Goal: Information Seeking & Learning: Learn about a topic

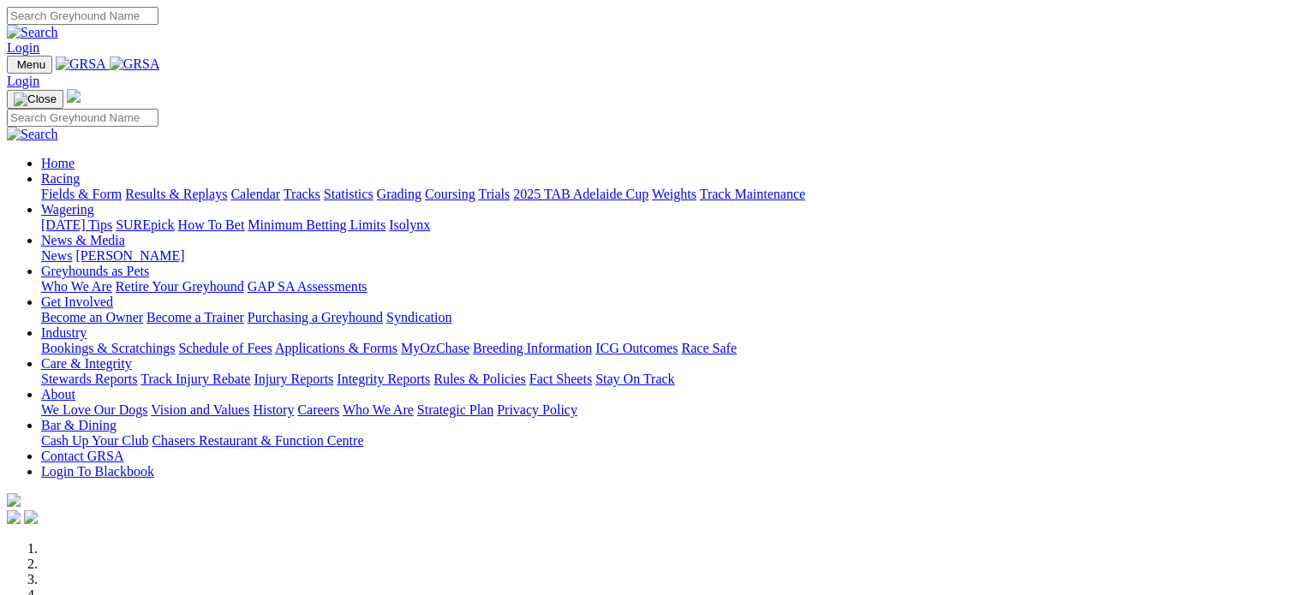
click at [80, 171] on link "Racing" at bounding box center [60, 178] width 39 height 15
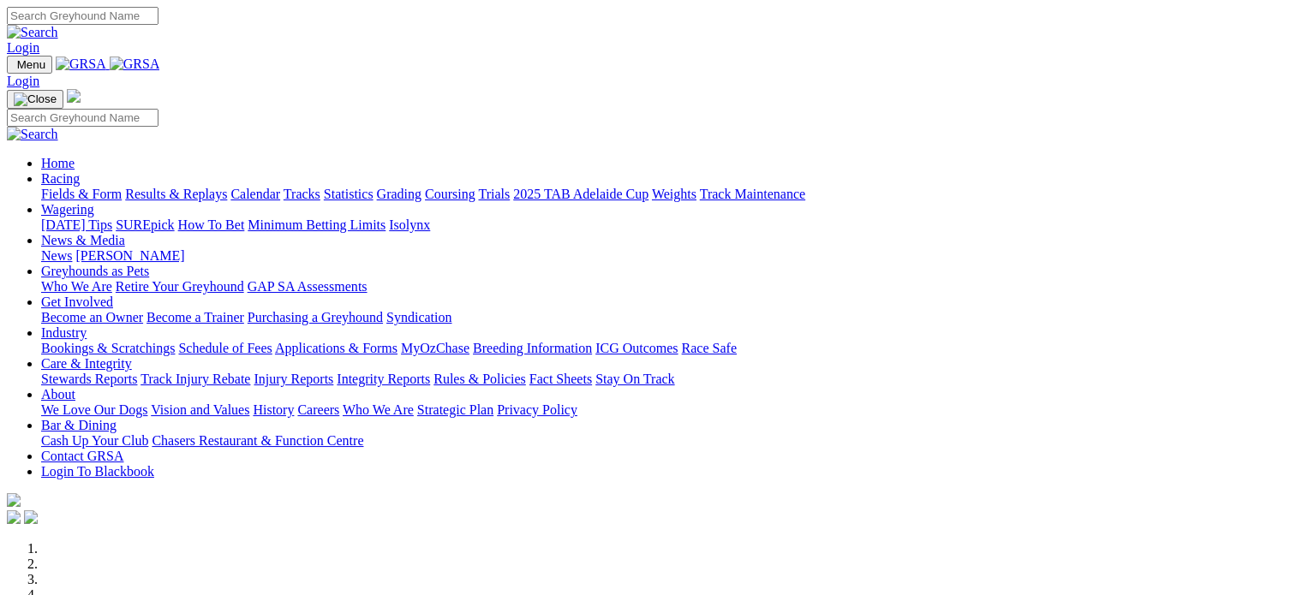
click at [80, 171] on link "Racing" at bounding box center [60, 178] width 39 height 15
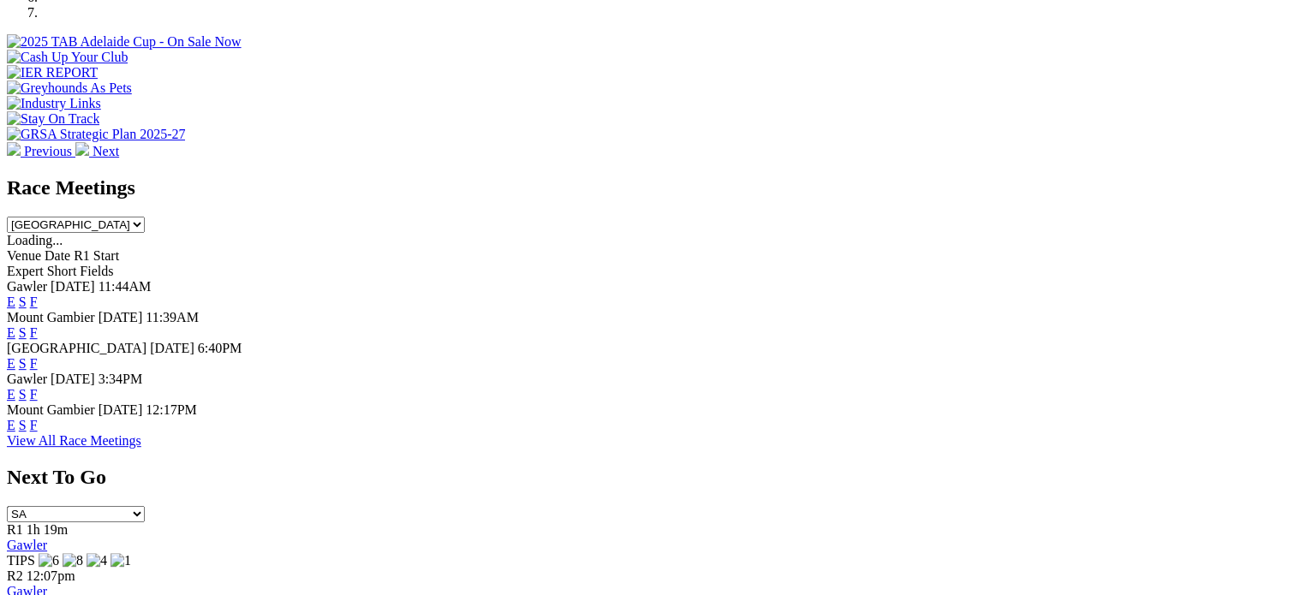
scroll to position [637, 0]
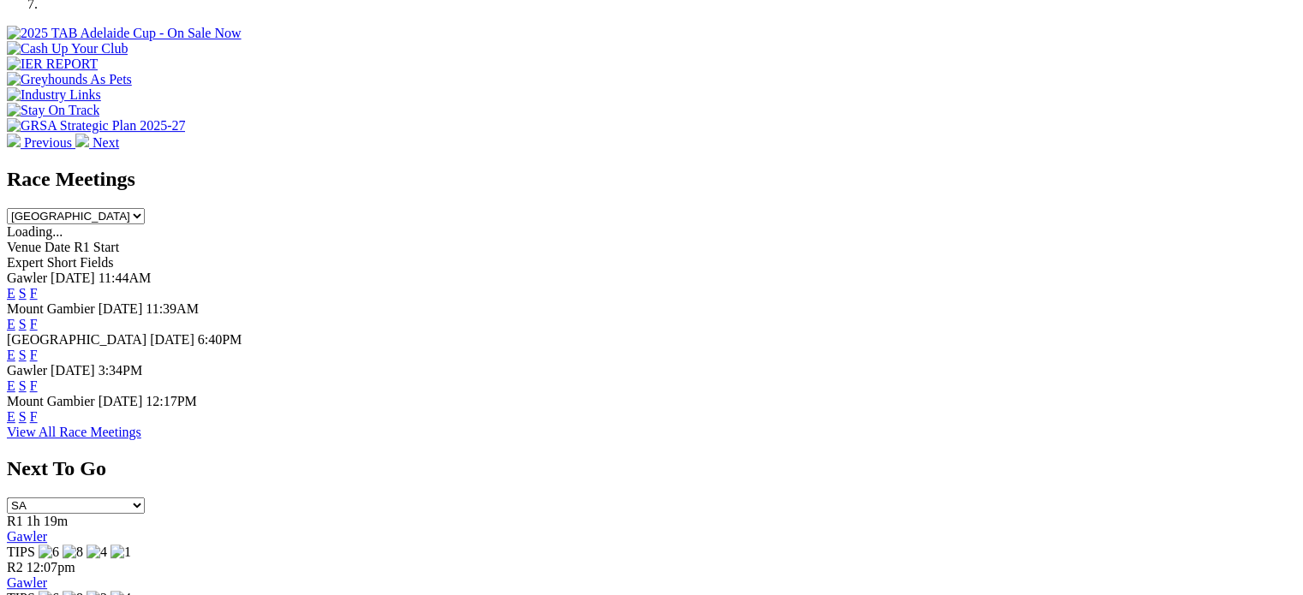
click at [38, 286] on link "F" at bounding box center [34, 293] width 8 height 15
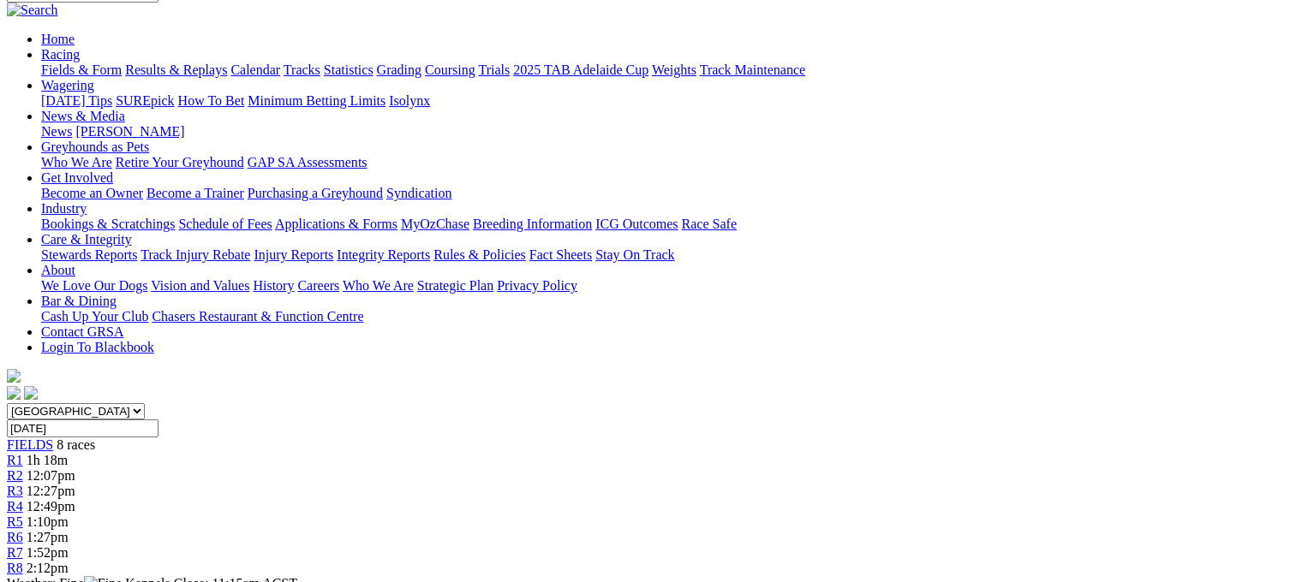
scroll to position [288, 0]
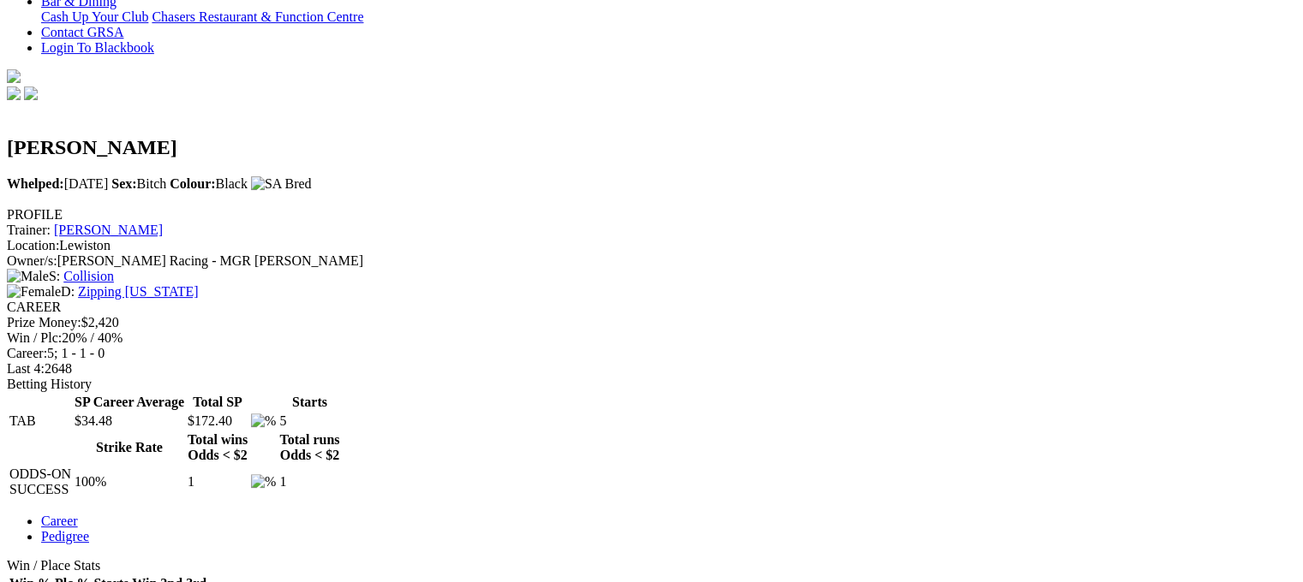
scroll to position [471, 0]
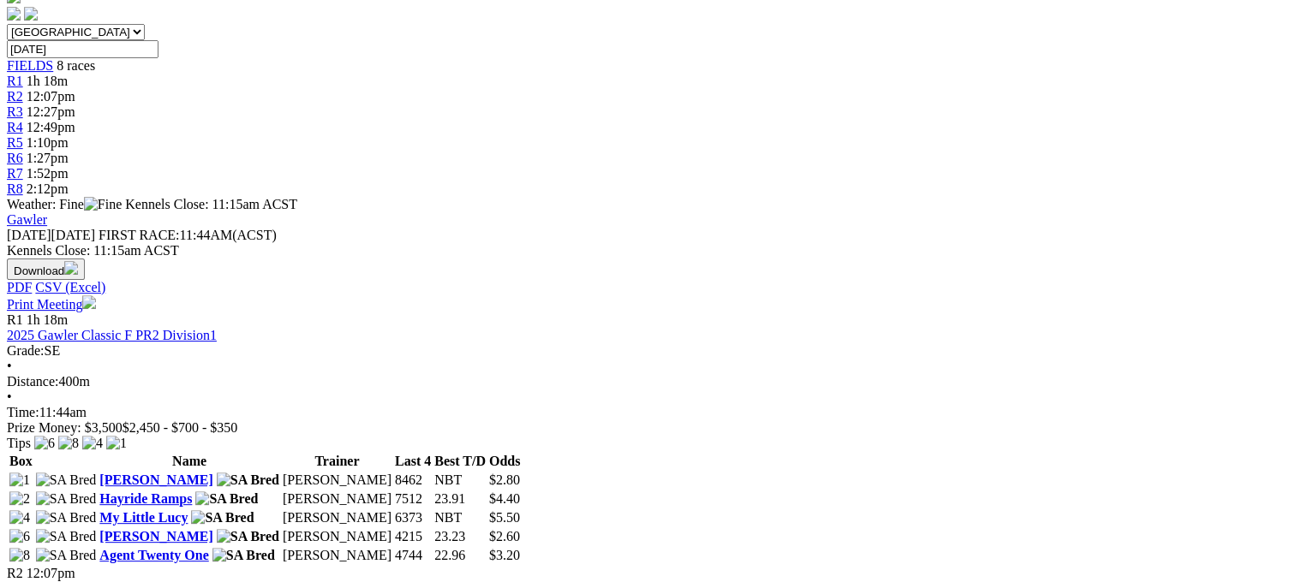
scroll to position [531, 0]
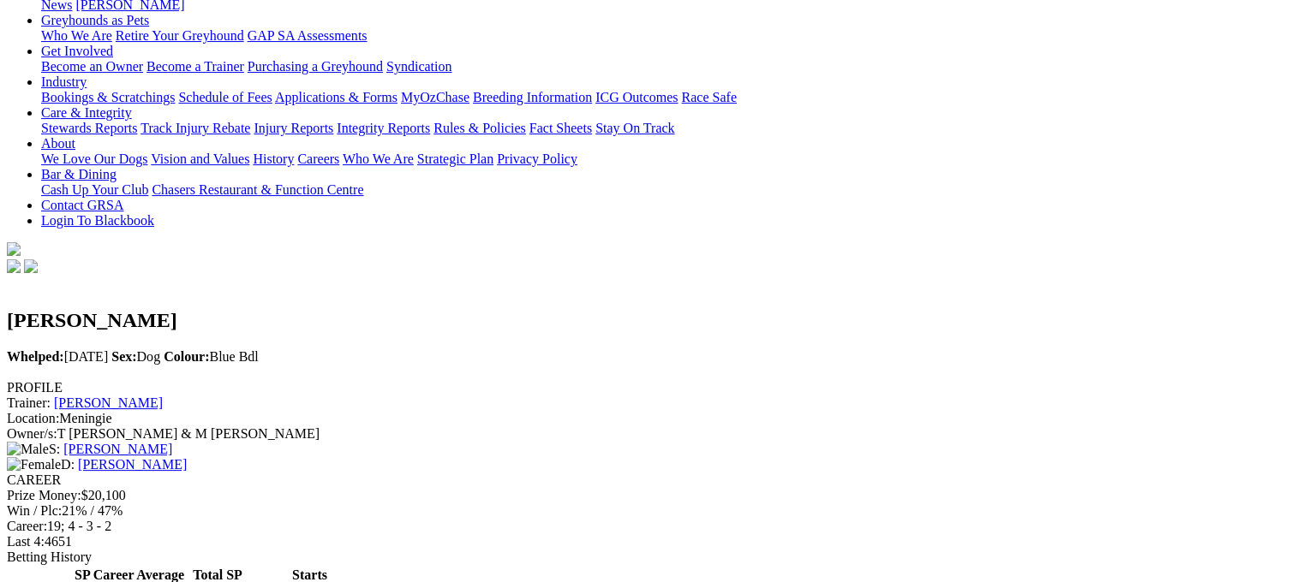
scroll to position [295, 0]
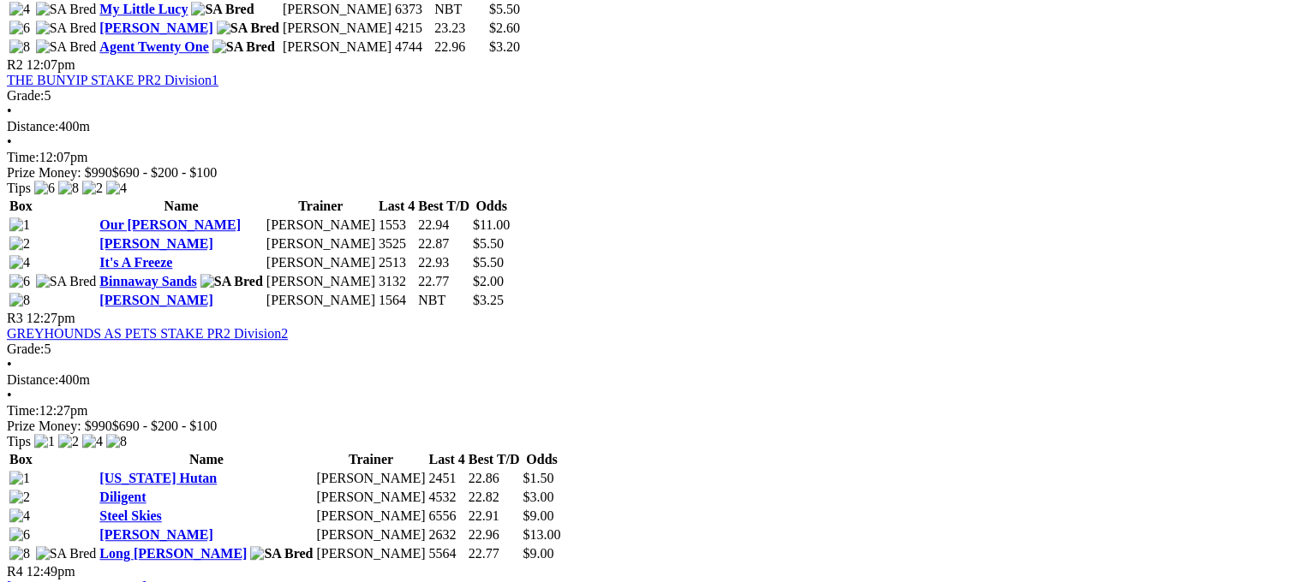
scroll to position [1048, 0]
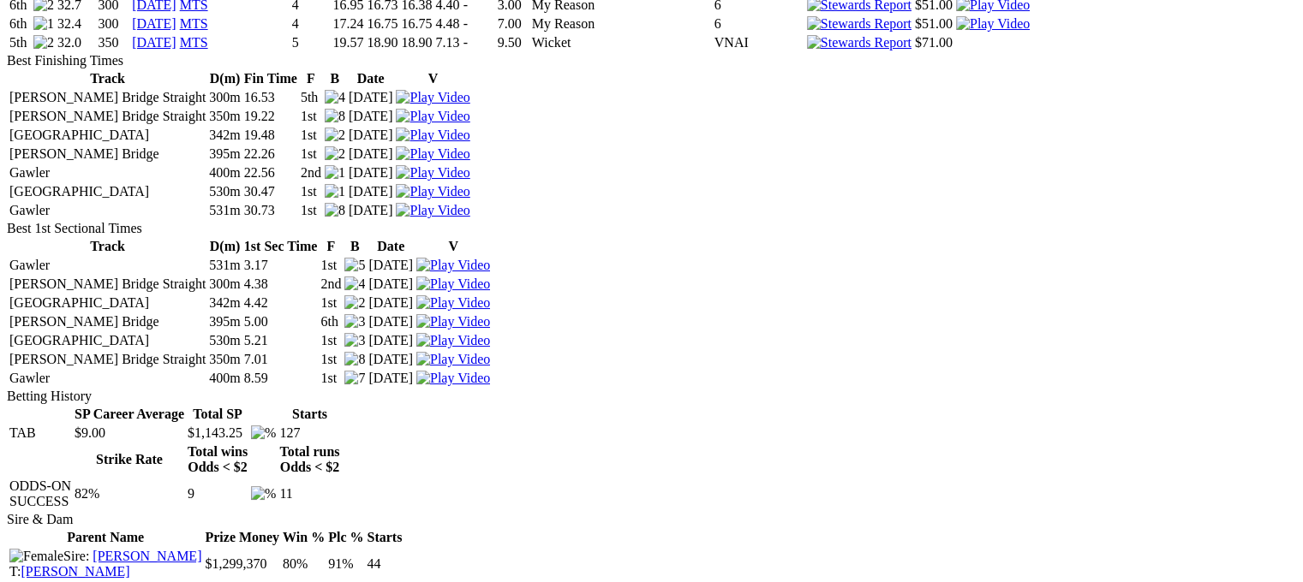
scroll to position [3626, 0]
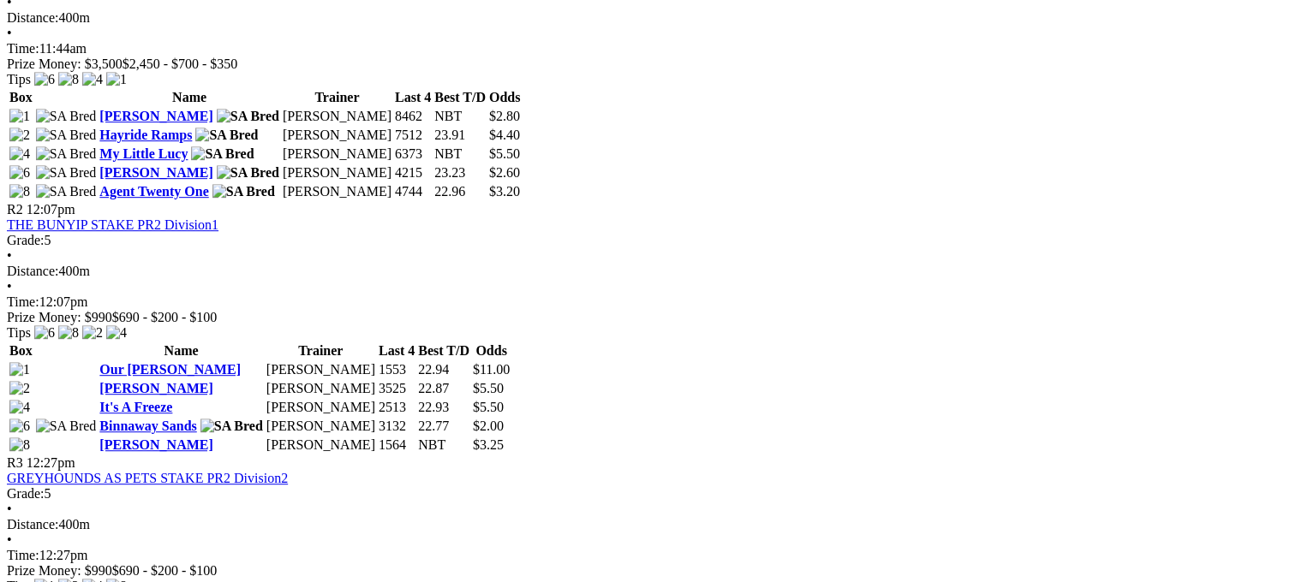
scroll to position [935, 0]
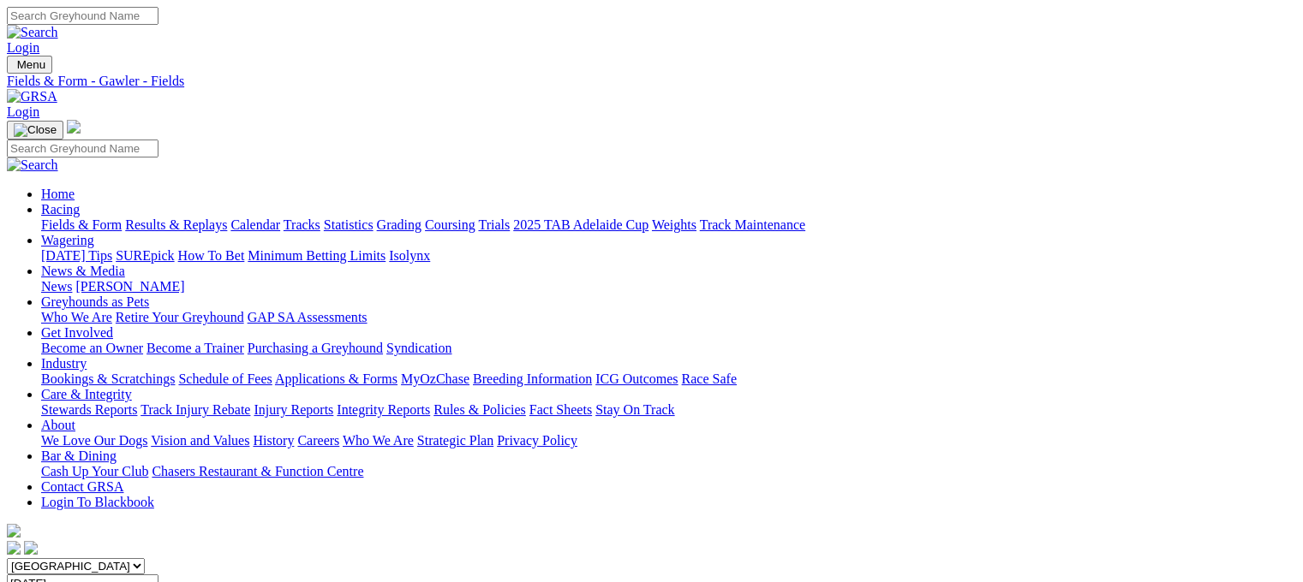
click at [200, 218] on link "Results & Replays" at bounding box center [176, 225] width 102 height 15
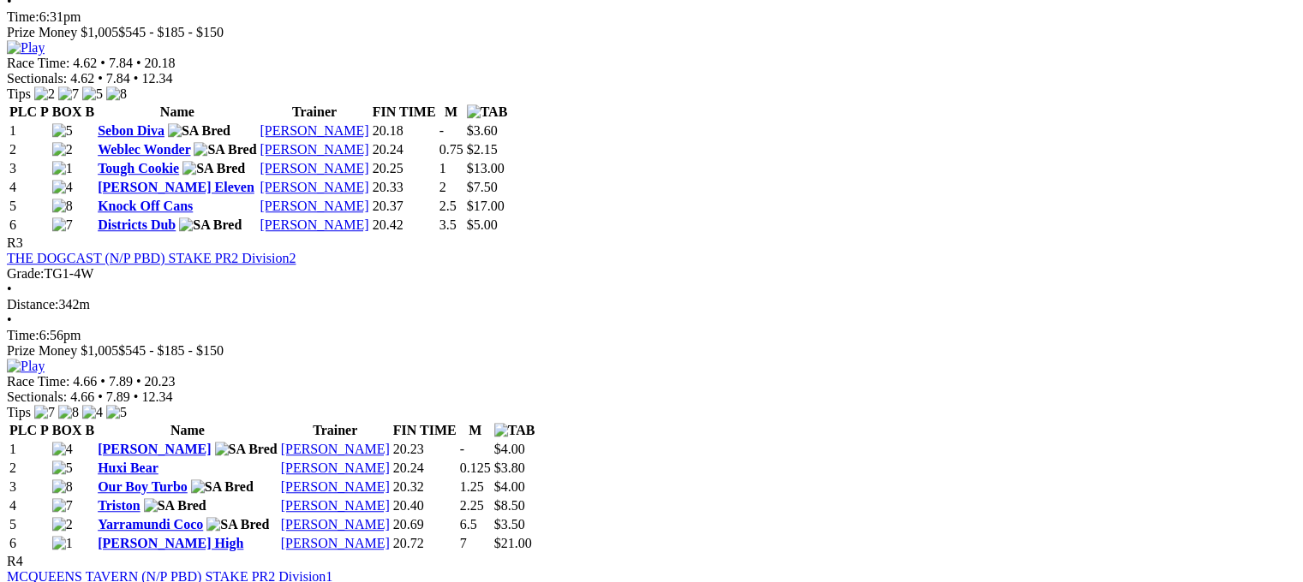
scroll to position [1231, 0]
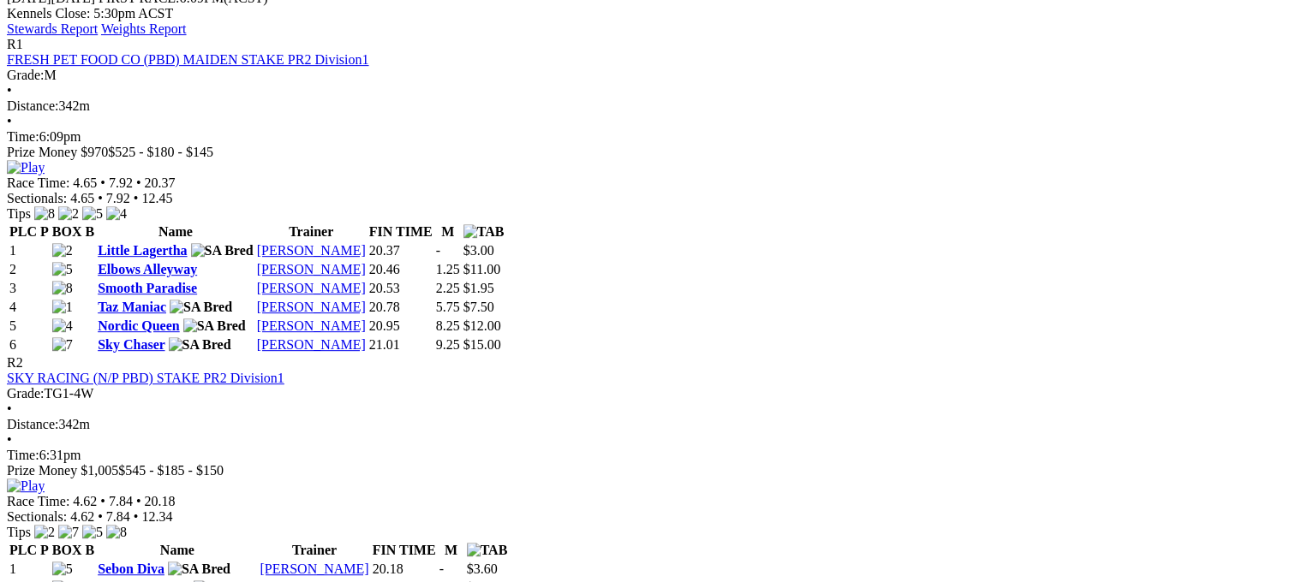
scroll to position [797, 0]
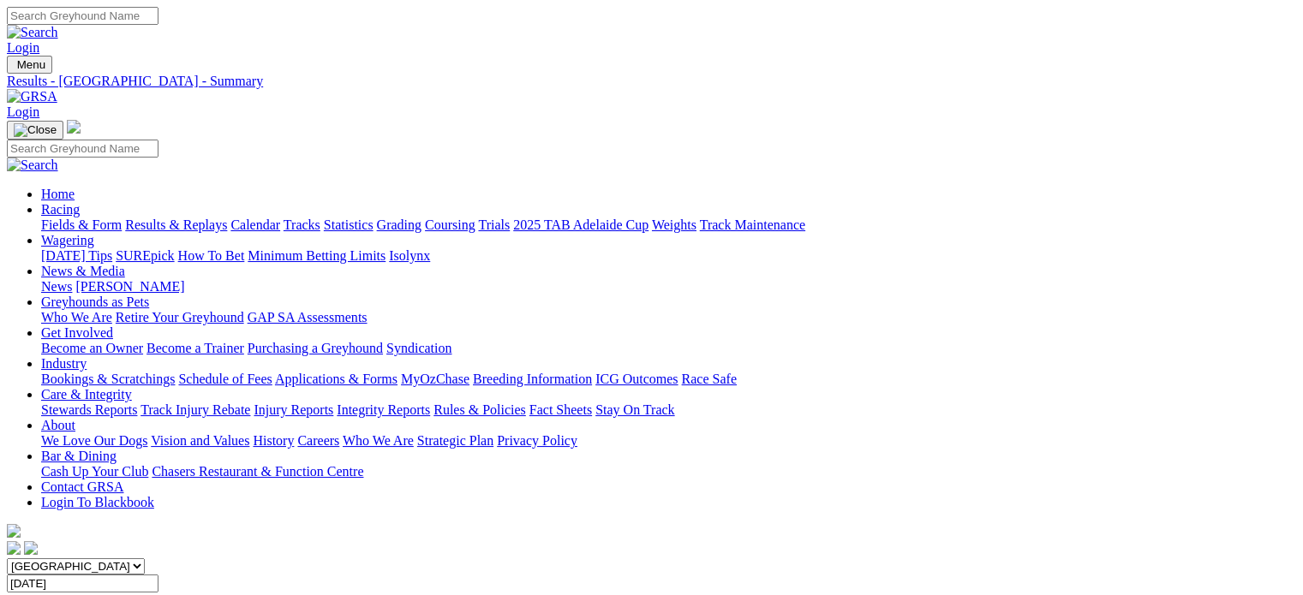
click at [430, 403] on link "Integrity Reports" at bounding box center [383, 410] width 93 height 15
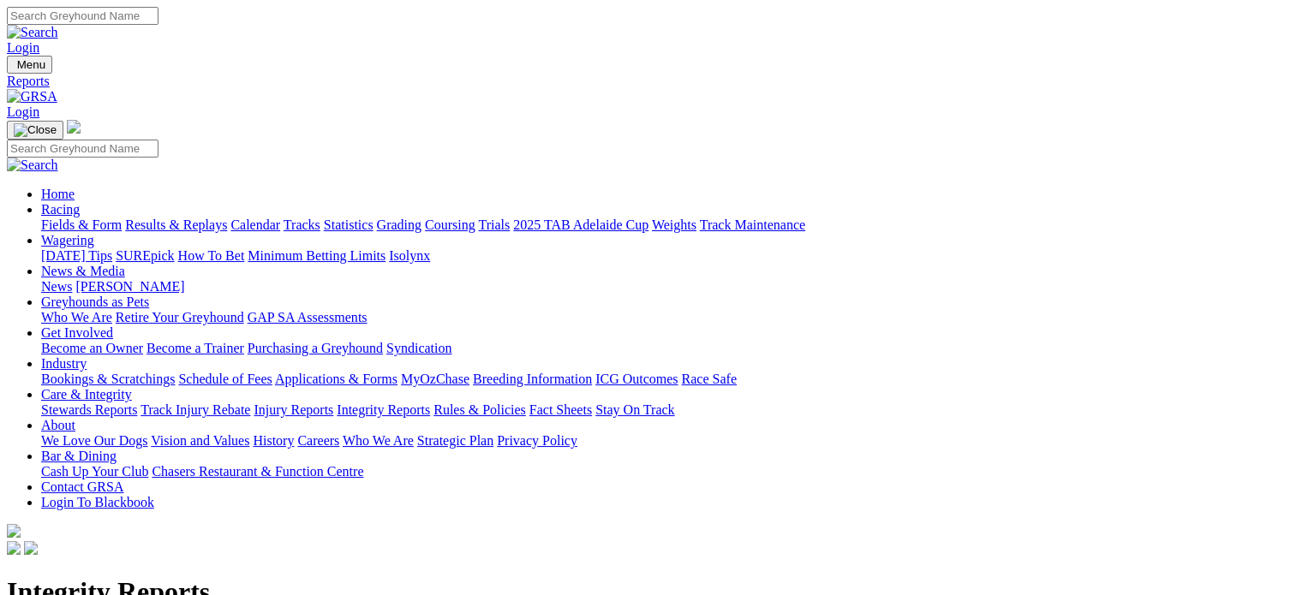
click at [151, 574] on link "Integrity Reports" at bounding box center [103, 581] width 93 height 15
